Goal: Task Accomplishment & Management: Manage account settings

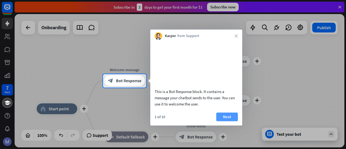
click at [222, 121] on button "Next" at bounding box center [227, 117] width 22 height 9
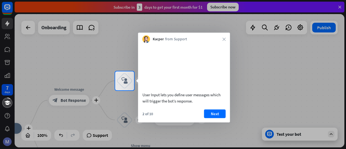
click at [212, 118] on button "Next" at bounding box center [215, 113] width 22 height 9
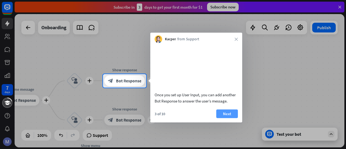
click at [221, 118] on button "Next" at bounding box center [227, 113] width 22 height 9
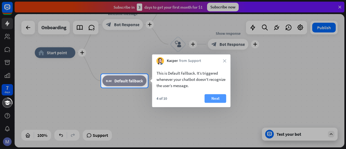
click at [223, 99] on button "Next" at bounding box center [216, 98] width 22 height 9
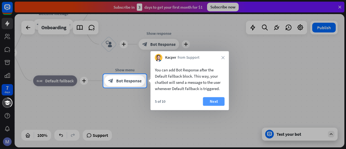
click at [222, 99] on button "Next" at bounding box center [214, 101] width 22 height 9
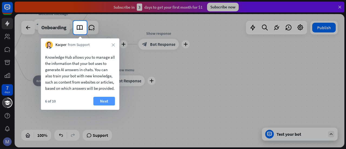
click at [114, 105] on button "Next" at bounding box center [104, 101] width 22 height 9
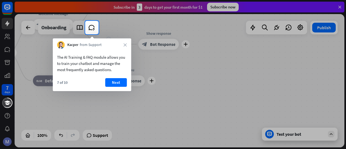
click at [117, 83] on button "Next" at bounding box center [116, 82] width 22 height 9
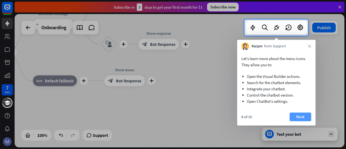
click at [301, 118] on button "Next" at bounding box center [301, 117] width 22 height 9
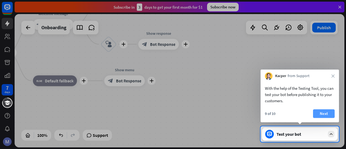
click at [320, 112] on button "Next" at bounding box center [324, 113] width 22 height 9
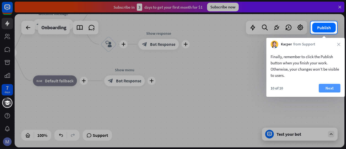
click at [330, 87] on button "Next" at bounding box center [330, 88] width 22 height 9
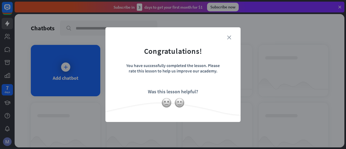
click at [229, 38] on icon "close" at bounding box center [229, 37] width 4 height 4
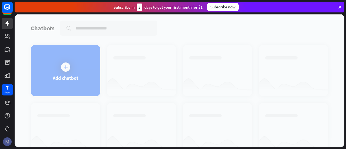
click at [5, 139] on img at bounding box center [7, 141] width 9 height 9
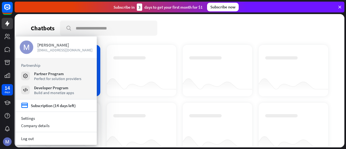
click at [56, 46] on div "[PERSON_NAME]" at bounding box center [64, 44] width 55 height 5
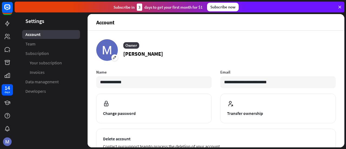
click at [341, 5] on icon at bounding box center [340, 7] width 5 height 5
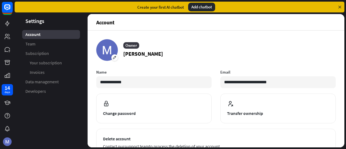
click at [338, 9] on icon at bounding box center [340, 7] width 5 height 5
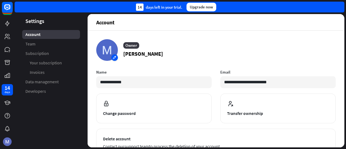
click at [113, 59] on div at bounding box center [107, 50] width 22 height 22
click at [116, 58] on div at bounding box center [107, 50] width 22 height 22
click at [133, 51] on p "[PERSON_NAME]" at bounding box center [143, 54] width 40 height 8
click at [133, 50] on p "[PERSON_NAME]" at bounding box center [143, 54] width 40 height 8
click at [134, 45] on div "Owner" at bounding box center [131, 45] width 16 height 6
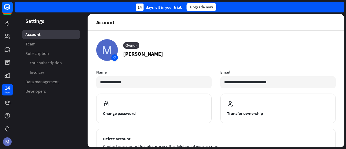
click at [114, 55] on div at bounding box center [107, 50] width 22 height 22
click at [115, 56] on div at bounding box center [107, 50] width 22 height 22
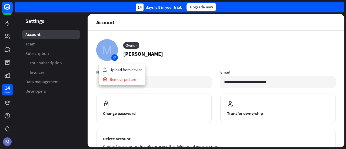
click at [115, 56] on div at bounding box center [107, 50] width 22 height 22
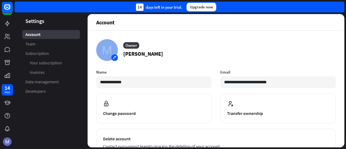
click at [109, 55] on div at bounding box center [107, 50] width 22 height 22
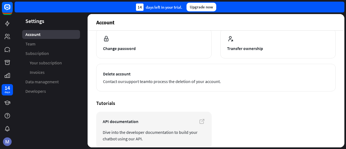
scroll to position [90, 0]
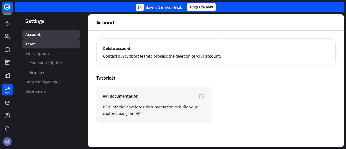
click at [42, 42] on link "Team" at bounding box center [51, 43] width 58 height 9
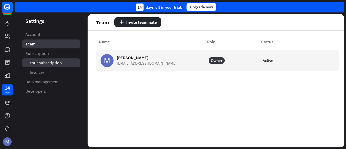
click at [52, 62] on span "Your subscription" at bounding box center [46, 63] width 32 height 6
